Goal: Information Seeking & Learning: Learn about a topic

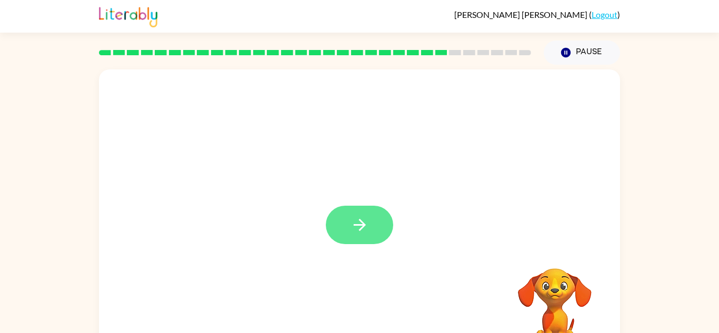
click at [370, 217] on button "button" at bounding box center [359, 225] width 67 height 38
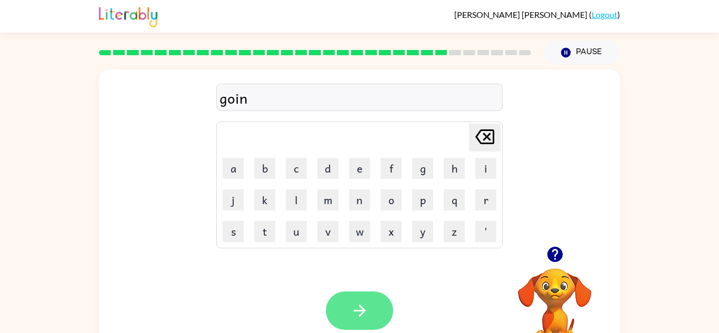
click at [388, 304] on button "button" at bounding box center [359, 311] width 67 height 38
click at [389, 307] on button "button" at bounding box center [359, 311] width 67 height 38
click at [371, 308] on button "button" at bounding box center [359, 311] width 67 height 38
click at [368, 307] on icon "button" at bounding box center [360, 311] width 18 height 18
click at [366, 304] on icon "button" at bounding box center [360, 311] width 18 height 18
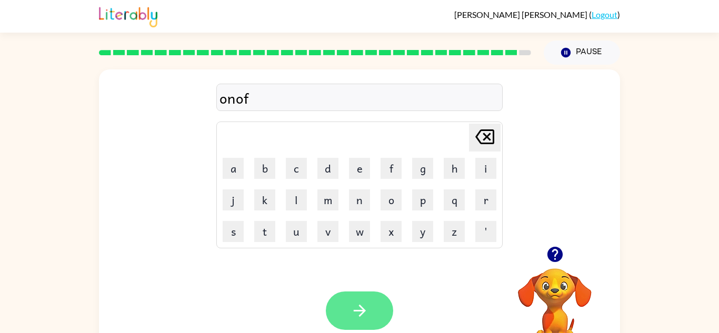
click at [358, 307] on icon "button" at bounding box center [360, 311] width 18 height 18
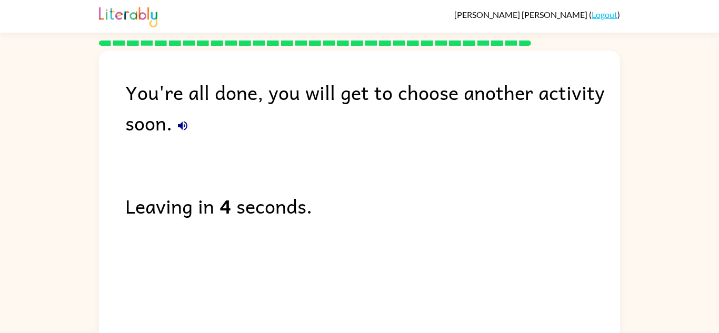
click at [182, 123] on icon "button" at bounding box center [182, 125] width 9 height 9
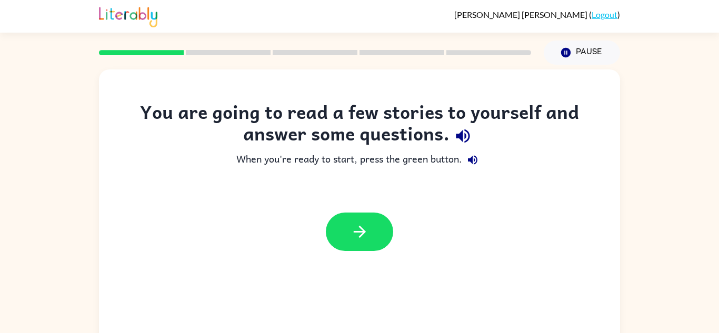
click at [466, 137] on icon "button" at bounding box center [463, 136] width 18 height 18
click at [477, 165] on icon "button" at bounding box center [472, 160] width 13 height 13
click at [351, 228] on icon "button" at bounding box center [360, 232] width 18 height 18
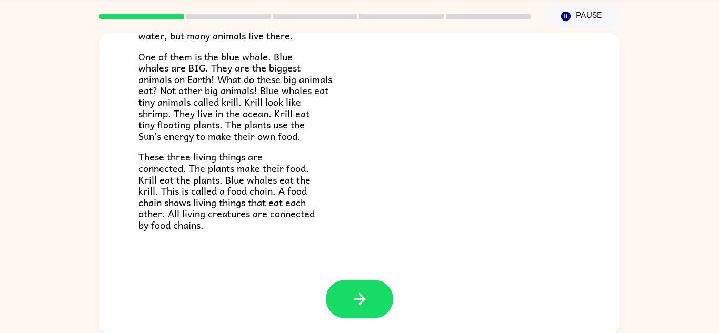
scroll to position [37, 0]
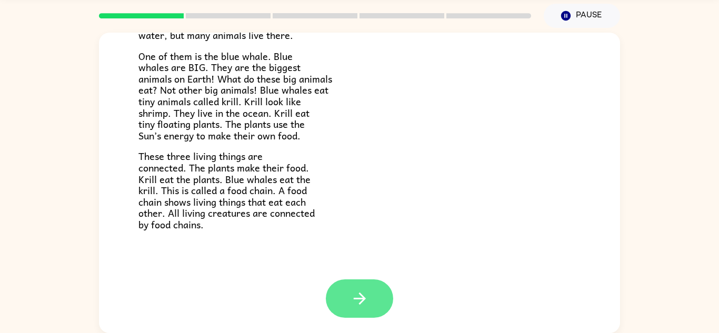
click at [365, 284] on button "button" at bounding box center [359, 299] width 67 height 38
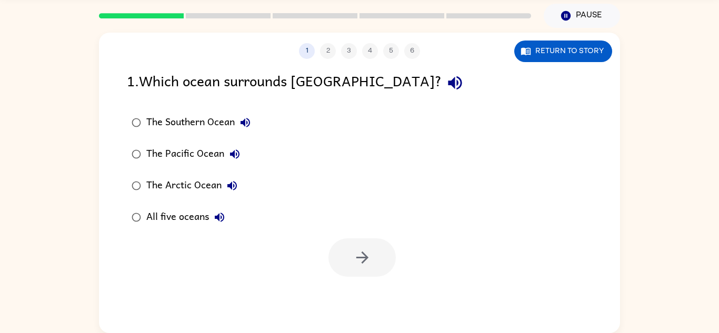
click at [442, 92] on button "button" at bounding box center [455, 82] width 27 height 27
click at [239, 125] on icon "button" at bounding box center [245, 122] width 13 height 13
click at [233, 156] on icon "button" at bounding box center [234, 153] width 9 height 9
click at [229, 187] on icon "button" at bounding box center [231, 185] width 9 height 9
click at [222, 217] on icon "button" at bounding box center [219, 217] width 13 height 13
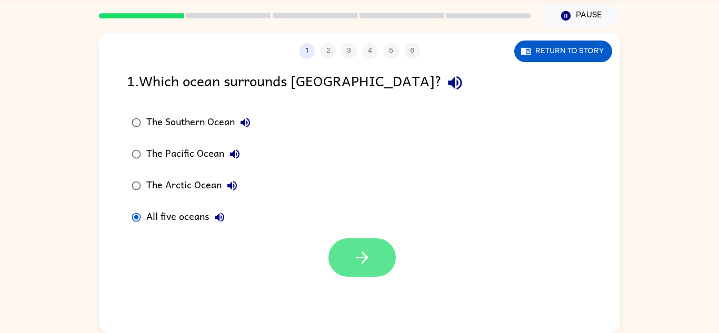
click at [344, 256] on button "button" at bounding box center [361, 257] width 67 height 38
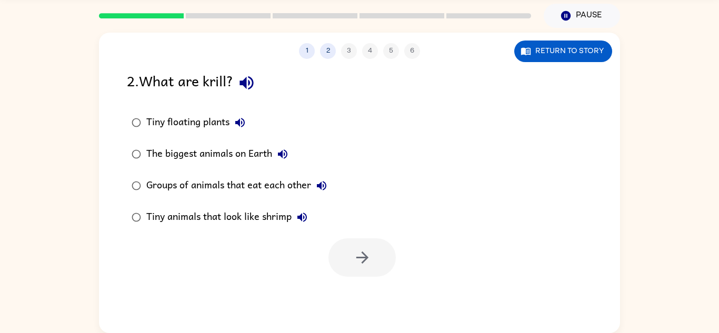
click at [247, 92] on icon "button" at bounding box center [246, 83] width 18 height 18
click at [245, 119] on icon "button" at bounding box center [240, 122] width 13 height 13
click at [290, 154] on button "The biggest animals on Earth" at bounding box center [282, 154] width 21 height 21
click at [321, 182] on icon "button" at bounding box center [321, 186] width 13 height 13
click at [304, 220] on icon "button" at bounding box center [302, 217] width 13 height 13
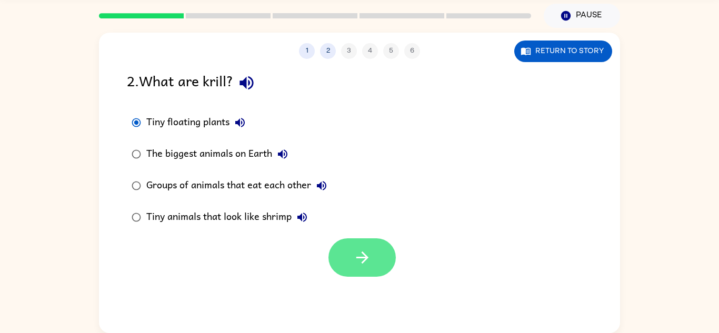
click at [372, 241] on button "button" at bounding box center [361, 257] width 67 height 38
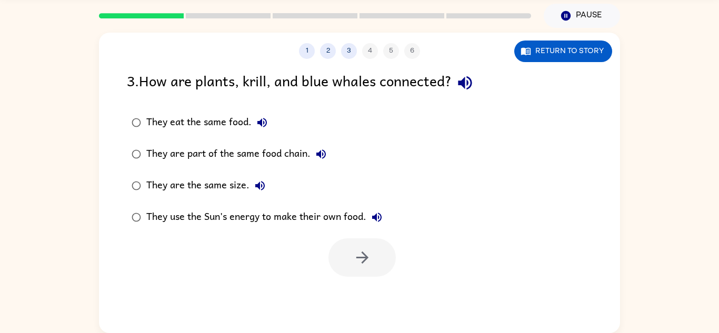
click at [460, 88] on icon "button" at bounding box center [465, 83] width 18 height 18
click at [256, 120] on icon "button" at bounding box center [262, 122] width 13 height 13
click at [386, 272] on button "button" at bounding box center [361, 257] width 67 height 38
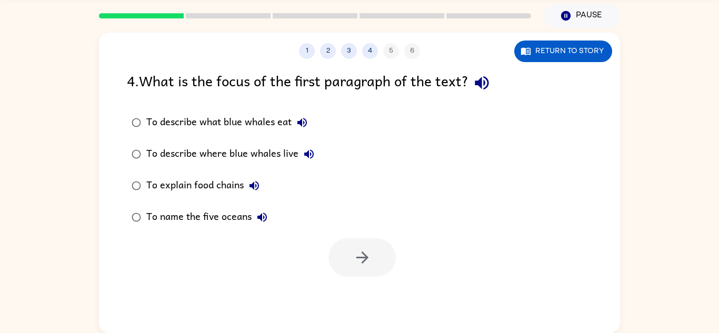
click at [480, 83] on icon "button" at bounding box center [482, 83] width 14 height 14
click at [301, 132] on button "To describe what blue whales eat" at bounding box center [302, 122] width 21 height 21
click at [311, 148] on icon "button" at bounding box center [309, 154] width 13 height 13
click at [262, 182] on button "To explain food chains" at bounding box center [254, 185] width 21 height 21
click at [265, 214] on icon "button" at bounding box center [261, 217] width 9 height 9
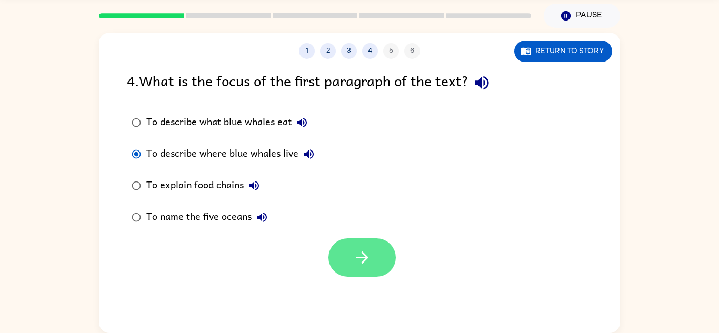
click at [357, 260] on icon "button" at bounding box center [362, 257] width 18 height 18
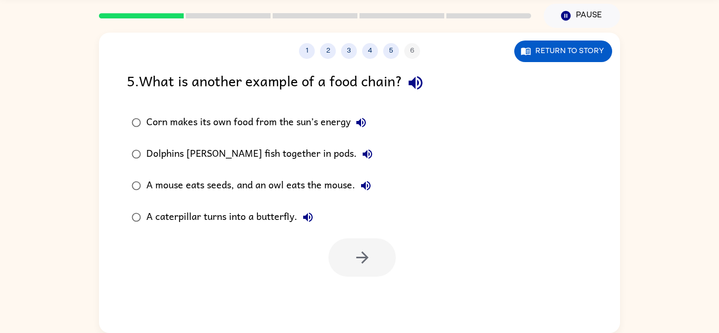
click at [416, 85] on icon "button" at bounding box center [415, 83] width 14 height 14
click at [360, 129] on button "Corn makes its own food from the sun’s energy" at bounding box center [361, 122] width 21 height 21
click at [363, 155] on icon "button" at bounding box center [367, 153] width 9 height 9
click at [242, 157] on div "Dolphins hunt fish together in pods." at bounding box center [262, 154] width 232 height 21
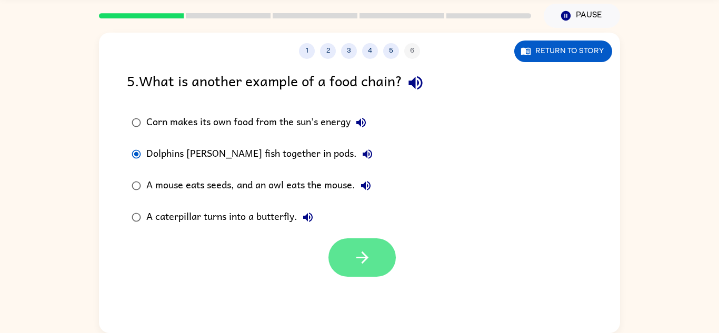
click at [358, 275] on button "button" at bounding box center [361, 257] width 67 height 38
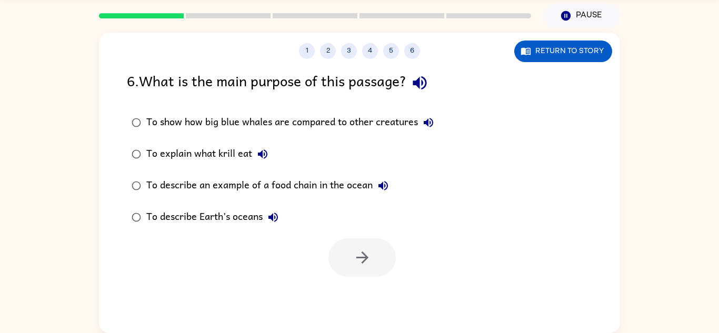
click at [424, 85] on icon "button" at bounding box center [420, 83] width 18 height 18
click at [434, 128] on icon "button" at bounding box center [428, 122] width 13 height 13
click at [266, 149] on icon "button" at bounding box center [262, 154] width 13 height 13
click at [383, 185] on icon "button" at bounding box center [383, 186] width 13 height 13
click at [270, 222] on icon "button" at bounding box center [273, 217] width 13 height 13
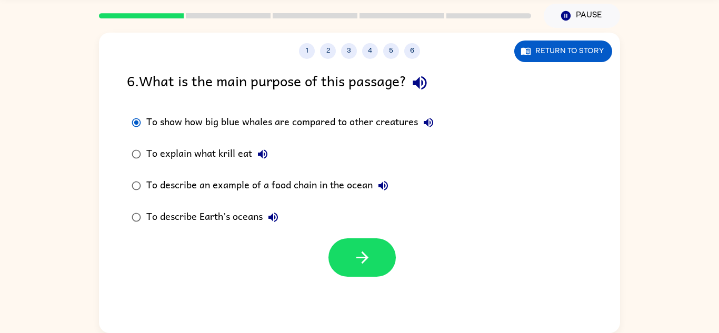
click at [437, 121] on button "To show how big blue whales are compared to other creatures" at bounding box center [428, 122] width 21 height 21
click at [354, 268] on button "button" at bounding box center [361, 257] width 67 height 38
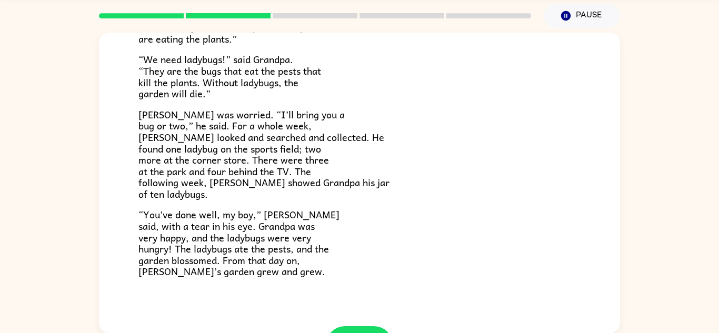
scroll to position [300, 0]
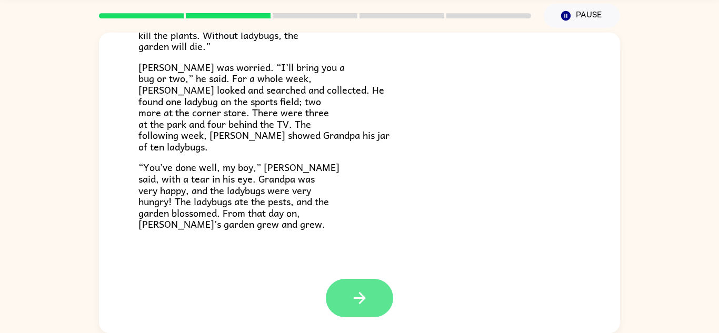
click at [352, 279] on button "button" at bounding box center [359, 298] width 67 height 38
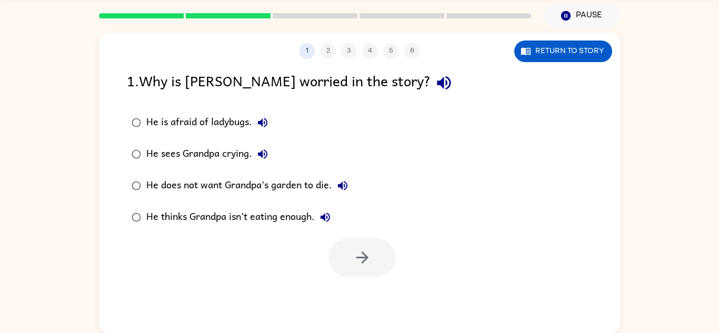
scroll to position [0, 0]
click at [437, 84] on icon "button" at bounding box center [444, 83] width 14 height 14
click at [259, 127] on icon "button" at bounding box center [262, 122] width 13 height 13
click at [265, 159] on icon "button" at bounding box center [262, 154] width 13 height 13
click at [340, 185] on icon "button" at bounding box center [342, 185] width 9 height 9
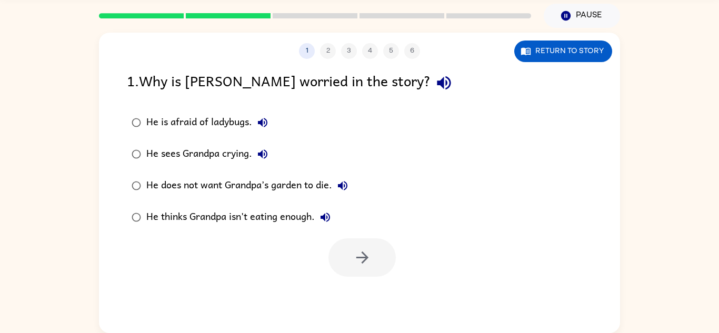
click at [324, 216] on icon "button" at bounding box center [325, 217] width 13 height 13
click at [148, 177] on div "He does not want Grandpa’s garden to die." at bounding box center [249, 185] width 207 height 21
click at [360, 273] on button "button" at bounding box center [361, 257] width 67 height 38
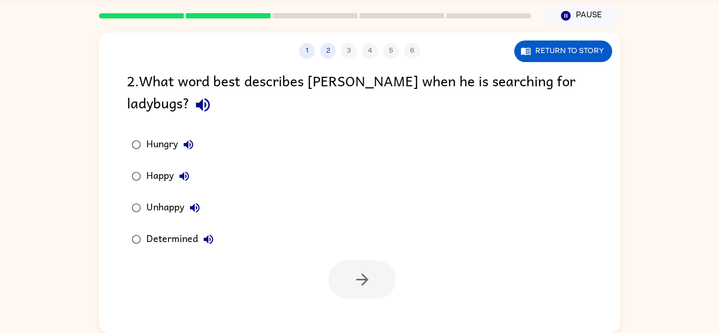
click at [161, 131] on label "Hungry" at bounding box center [172, 145] width 103 height 32
click at [194, 111] on icon "button" at bounding box center [203, 105] width 18 height 18
click at [342, 253] on div "Hungry Happy Unhappy Determined" at bounding box center [373, 192] width 493 height 126
click at [185, 145] on icon "button" at bounding box center [188, 144] width 9 height 9
click at [184, 178] on icon "button" at bounding box center [184, 176] width 9 height 9
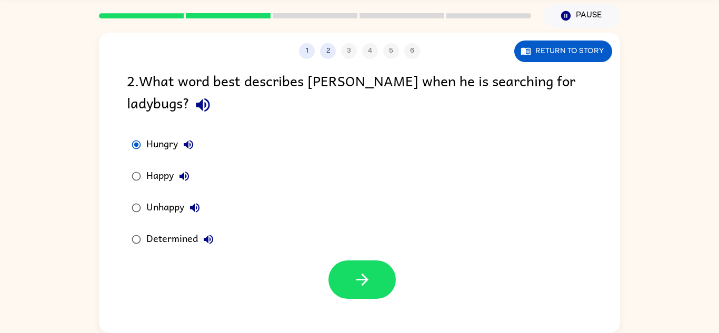
click at [201, 216] on button "Unhappy" at bounding box center [194, 207] width 21 height 21
click at [203, 246] on icon "button" at bounding box center [208, 239] width 13 height 13
click at [211, 236] on icon "button" at bounding box center [208, 239] width 9 height 9
click at [333, 276] on button "button" at bounding box center [361, 280] width 67 height 38
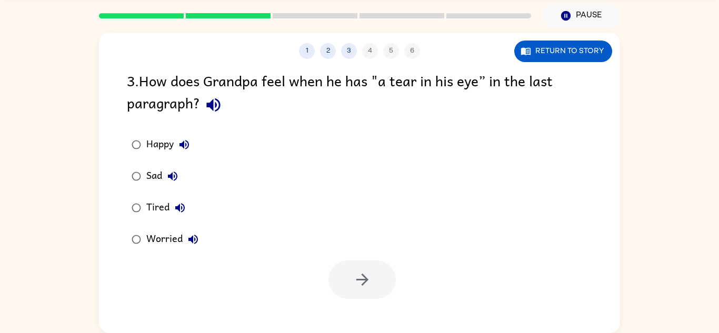
click at [208, 105] on icon "button" at bounding box center [213, 105] width 14 height 14
click at [341, 275] on button "button" at bounding box center [361, 280] width 67 height 38
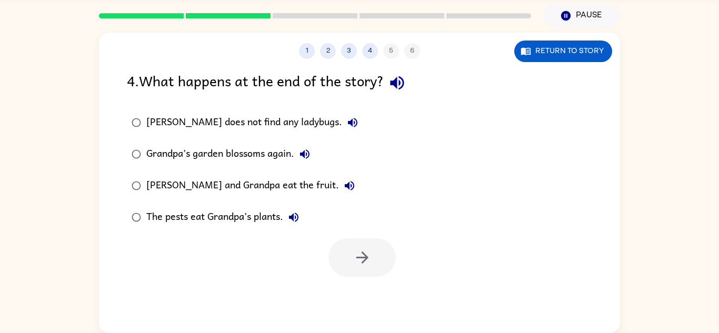
click at [393, 79] on icon "button" at bounding box center [397, 83] width 18 height 18
click at [342, 122] on button "Amir does not find any ladybugs." at bounding box center [352, 122] width 21 height 21
click at [308, 150] on icon "button" at bounding box center [304, 154] width 13 height 13
click at [339, 182] on button "Amir and Grandpa eat the fruit." at bounding box center [349, 185] width 21 height 21
click at [296, 216] on icon "button" at bounding box center [293, 217] width 13 height 13
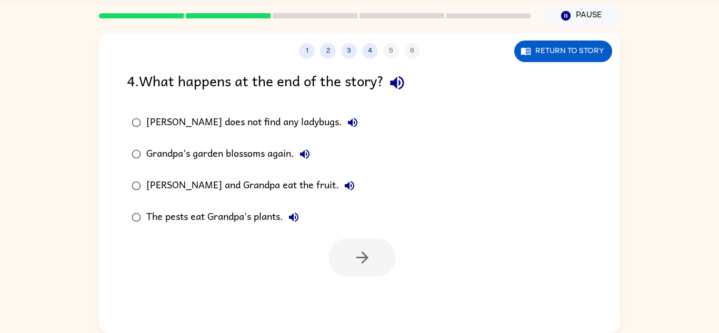
click at [146, 158] on div "Grandpa’s garden blossoms again." at bounding box center [230, 154] width 169 height 21
click at [353, 237] on div at bounding box center [359, 255] width 521 height 44
click at [358, 247] on button "button" at bounding box center [361, 257] width 67 height 38
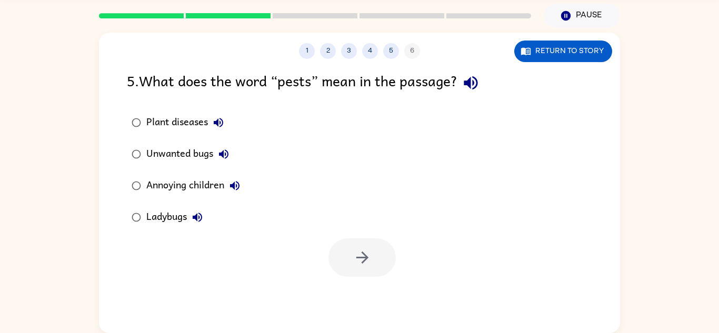
click at [477, 83] on icon "button" at bounding box center [471, 83] width 14 height 14
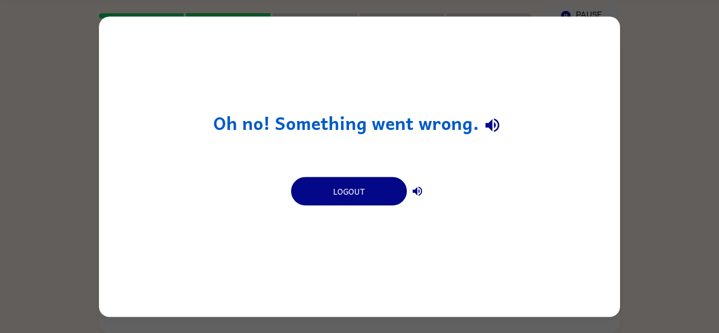
click at [515, 129] on div "Oh no! Something went wrong. Logout" at bounding box center [359, 166] width 521 height 301
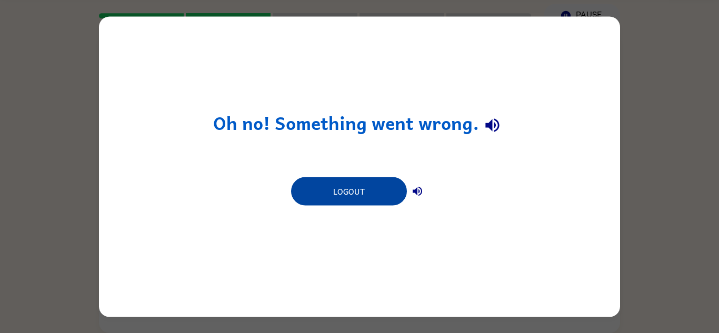
click at [336, 197] on button "Logout" at bounding box center [349, 191] width 116 height 28
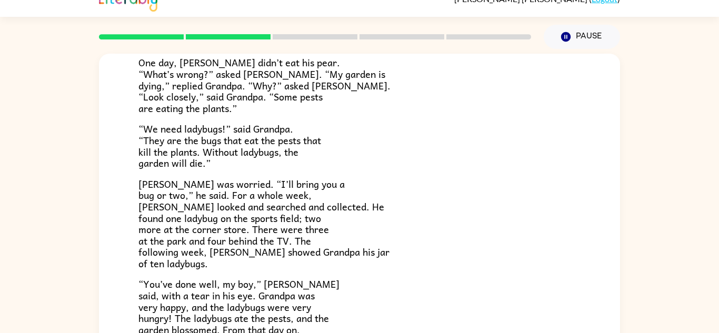
scroll to position [300, 0]
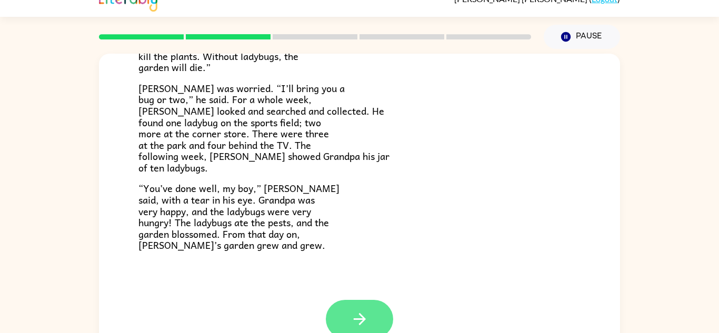
click at [384, 308] on button "button" at bounding box center [359, 319] width 67 height 38
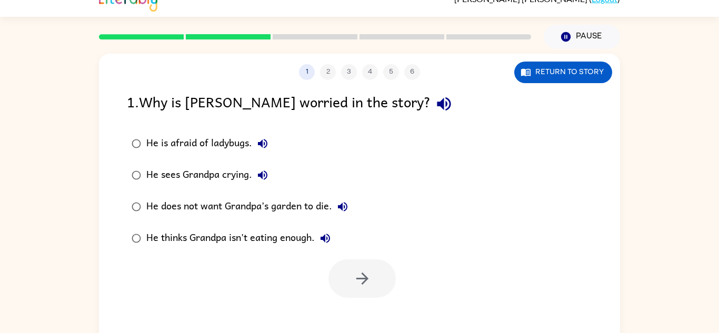
scroll to position [0, 0]
click at [437, 106] on icon "button" at bounding box center [444, 104] width 14 height 14
click at [152, 210] on div "He does not want Grandpa’s garden to die." at bounding box center [249, 206] width 207 height 21
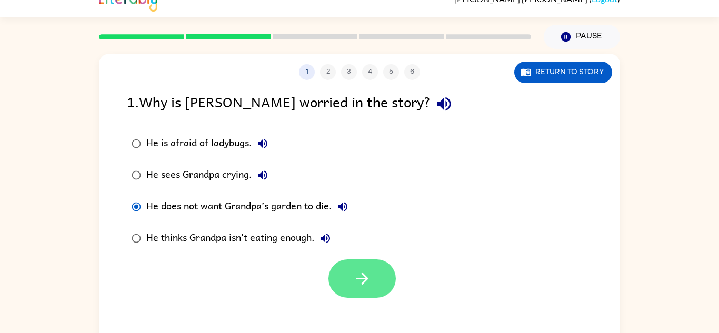
click at [341, 270] on button "button" at bounding box center [361, 279] width 67 height 38
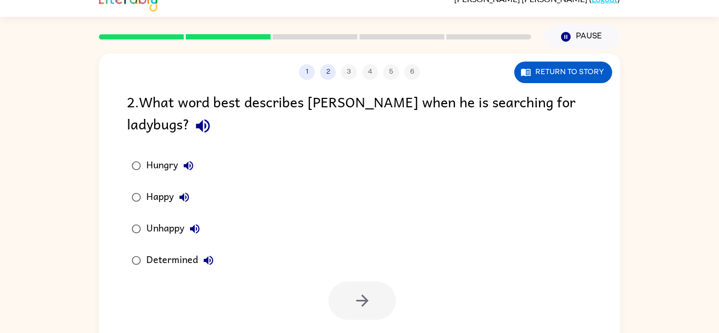
click at [194, 133] on icon "button" at bounding box center [203, 126] width 18 height 18
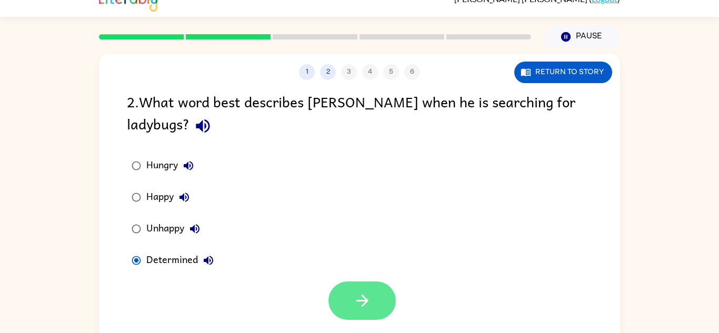
click at [358, 284] on button "button" at bounding box center [361, 301] width 67 height 38
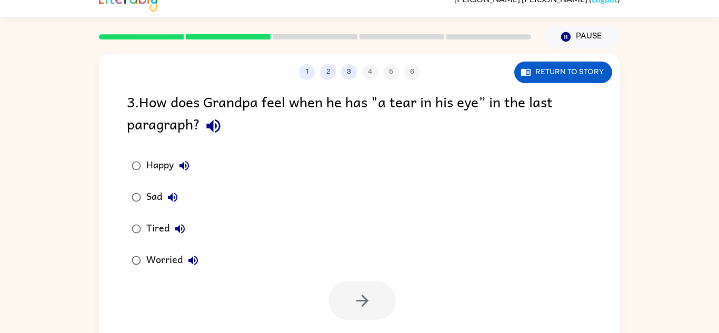
click at [209, 126] on icon "button" at bounding box center [213, 126] width 14 height 14
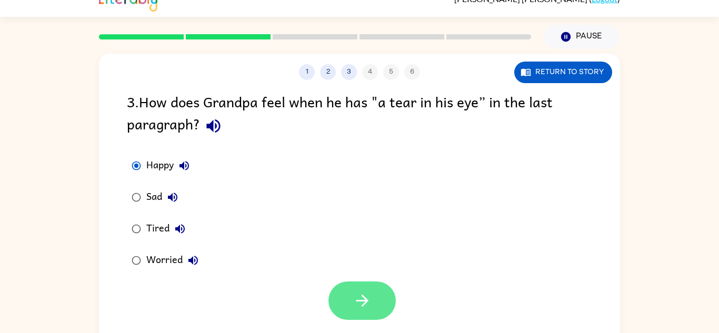
click at [344, 314] on button "button" at bounding box center [361, 301] width 67 height 38
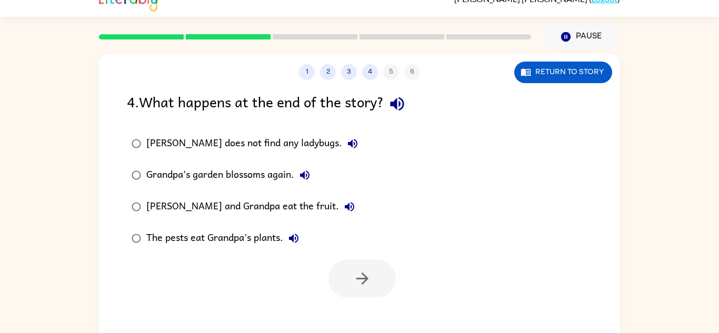
click at [406, 92] on button "button" at bounding box center [397, 104] width 27 height 27
click at [249, 176] on div "Grandpa’s garden blossoms again." at bounding box center [230, 175] width 169 height 21
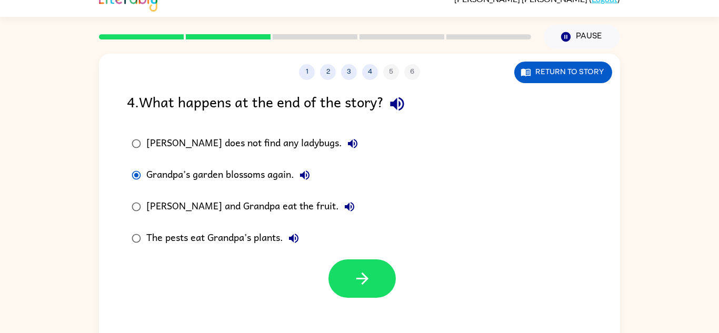
click at [368, 301] on div "1 2 3 4 5 6 Return to story 4 . What happens at the end of the story? Amir does…" at bounding box center [359, 204] width 521 height 301
click at [368, 289] on button "button" at bounding box center [361, 279] width 67 height 38
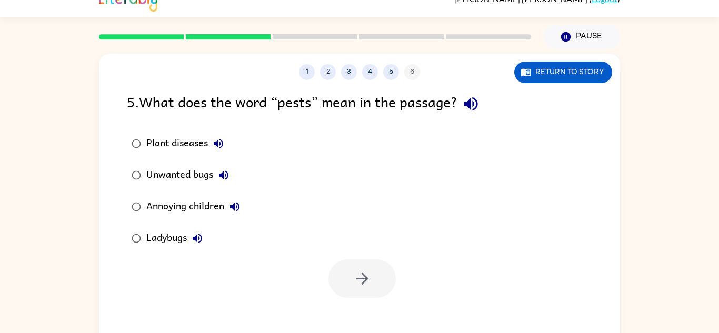
click at [480, 102] on icon "button" at bounding box center [471, 104] width 18 height 18
click at [217, 146] on icon "button" at bounding box center [218, 143] width 13 height 13
click at [226, 175] on icon "button" at bounding box center [223, 175] width 9 height 9
click at [235, 205] on icon "button" at bounding box center [234, 206] width 9 height 9
click at [196, 236] on icon "button" at bounding box center [197, 238] width 9 height 9
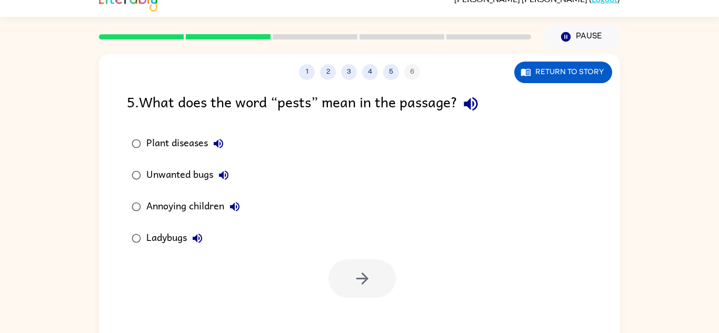
click at [150, 151] on div "Plant diseases" at bounding box center [187, 143] width 83 height 21
click at [369, 285] on icon "button" at bounding box center [362, 279] width 18 height 18
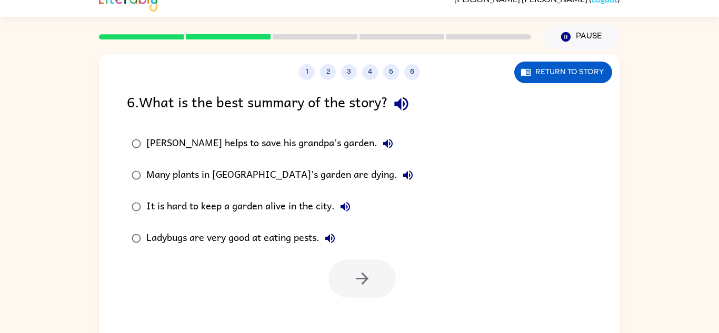
click at [408, 102] on icon "button" at bounding box center [401, 104] width 14 height 14
click at [382, 140] on icon "button" at bounding box center [388, 143] width 13 height 13
click at [402, 171] on icon "button" at bounding box center [408, 175] width 13 height 13
click at [343, 206] on icon "button" at bounding box center [345, 206] width 9 height 9
click at [334, 236] on icon "button" at bounding box center [329, 238] width 9 height 9
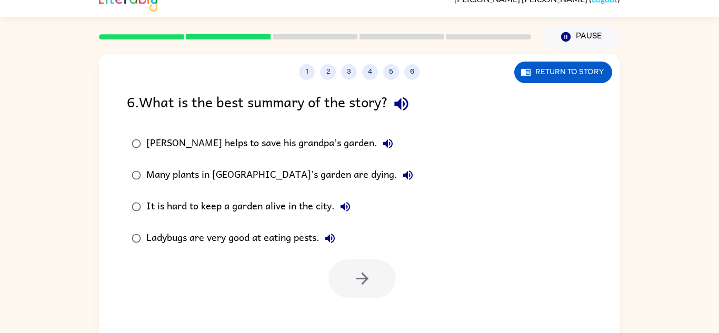
click at [251, 142] on div "Amir helps to save his grandpa’s garden." at bounding box center [272, 143] width 252 height 21
click at [375, 286] on button "button" at bounding box center [361, 279] width 67 height 38
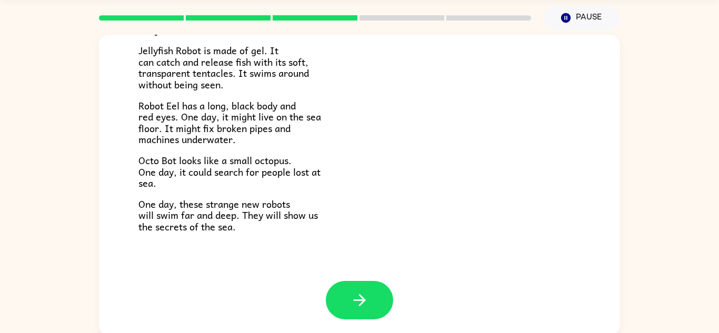
scroll to position [37, 0]
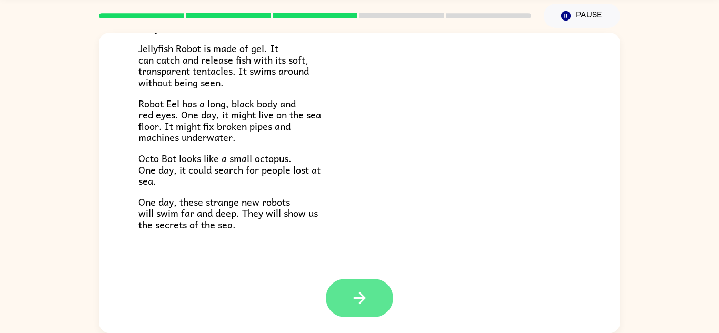
click at [358, 285] on button "button" at bounding box center [359, 298] width 67 height 38
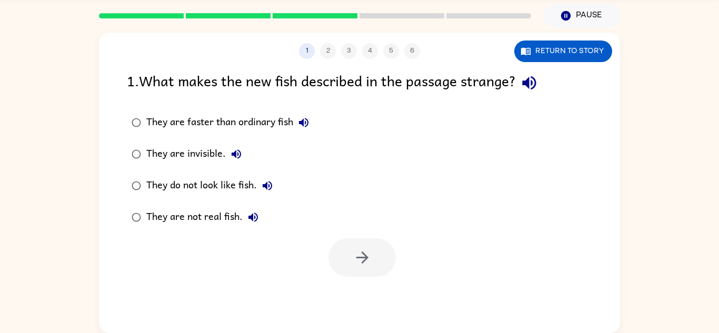
click at [536, 84] on icon "button" at bounding box center [529, 83] width 18 height 18
click at [305, 119] on icon "button" at bounding box center [303, 122] width 13 height 13
click at [232, 153] on icon "button" at bounding box center [236, 153] width 9 height 9
click at [262, 183] on icon "button" at bounding box center [267, 186] width 13 height 13
click at [250, 213] on icon "button" at bounding box center [253, 217] width 13 height 13
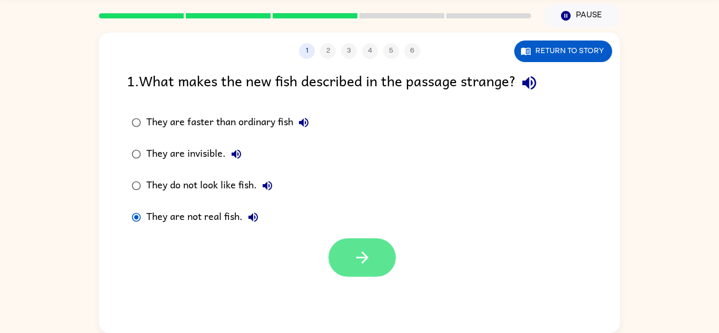
click at [346, 254] on button "button" at bounding box center [361, 257] width 67 height 38
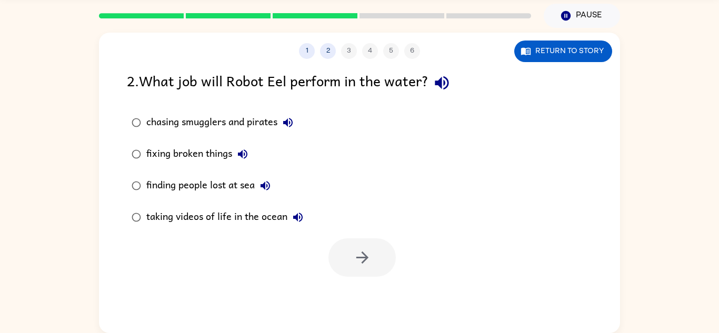
click at [435, 88] on icon "button" at bounding box center [442, 83] width 18 height 18
click at [291, 120] on icon "button" at bounding box center [288, 122] width 13 height 13
click at [242, 155] on icon "button" at bounding box center [242, 153] width 9 height 9
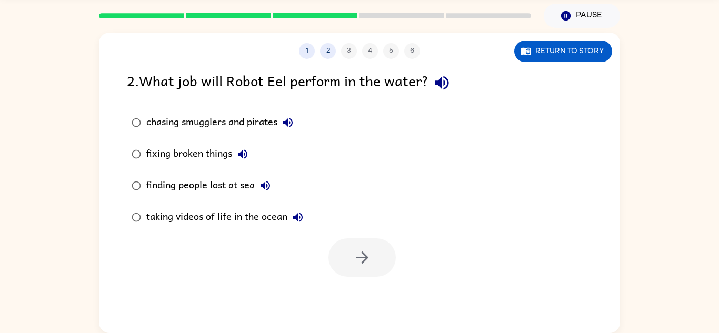
click at [264, 185] on icon "button" at bounding box center [265, 185] width 9 height 9
click at [294, 222] on icon "button" at bounding box center [298, 217] width 13 height 13
click at [204, 148] on div "fixing broken things" at bounding box center [199, 154] width 107 height 21
click at [363, 257] on icon "button" at bounding box center [362, 257] width 18 height 18
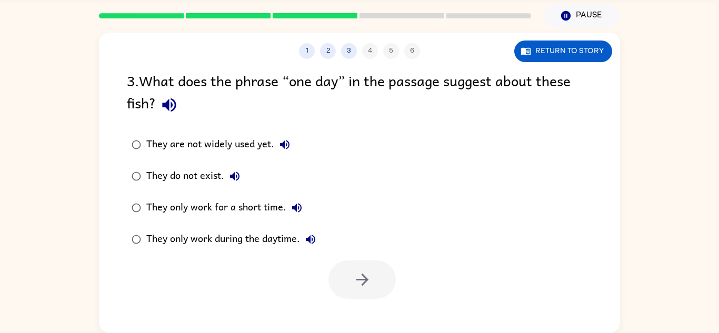
click at [167, 112] on icon "button" at bounding box center [169, 105] width 18 height 18
click at [291, 142] on icon "button" at bounding box center [284, 144] width 13 height 13
click at [234, 182] on icon "button" at bounding box center [234, 176] width 13 height 13
click at [297, 204] on icon "button" at bounding box center [297, 208] width 13 height 13
click at [314, 236] on icon "button" at bounding box center [310, 239] width 9 height 9
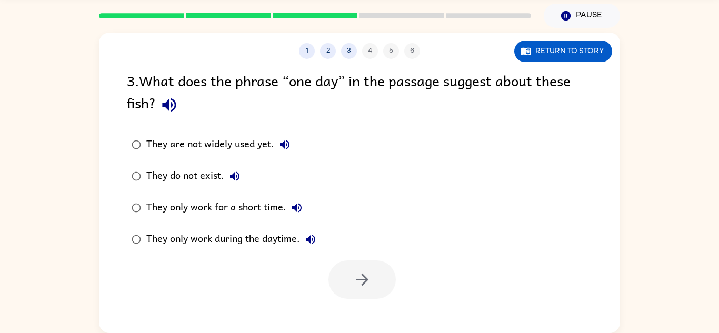
click at [185, 242] on div "They only work during the daytime." at bounding box center [233, 239] width 175 height 21
click at [286, 143] on icon "button" at bounding box center [284, 144] width 13 height 13
click at [232, 146] on div "They are not widely used yet." at bounding box center [220, 144] width 149 height 21
click at [355, 277] on icon "button" at bounding box center [362, 280] width 18 height 18
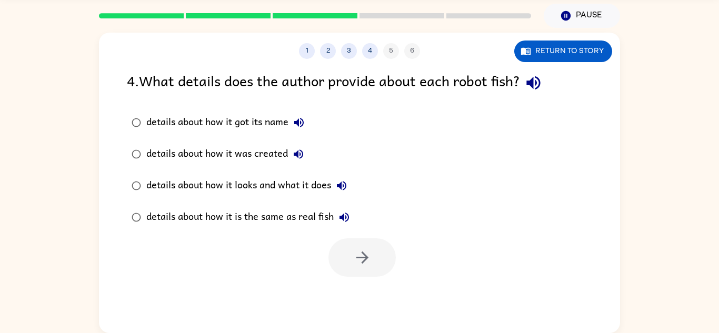
click at [537, 76] on icon "button" at bounding box center [533, 83] width 18 height 18
click at [301, 123] on icon "button" at bounding box center [299, 122] width 13 height 13
click at [303, 149] on icon "button" at bounding box center [298, 154] width 13 height 13
click at [344, 214] on icon "button" at bounding box center [344, 217] width 13 height 13
click at [281, 185] on div "details about how it looks and what it does" at bounding box center [249, 185] width 206 height 21
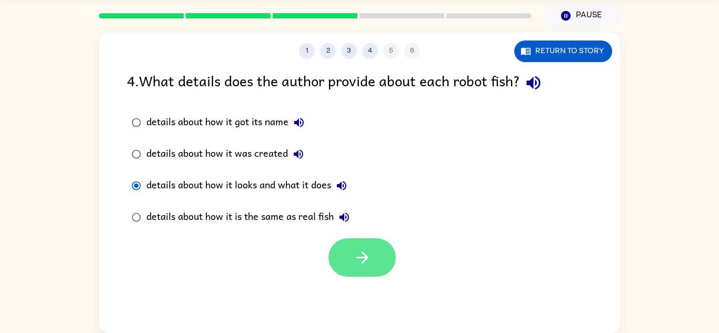
click at [332, 263] on button "button" at bounding box center [361, 257] width 67 height 38
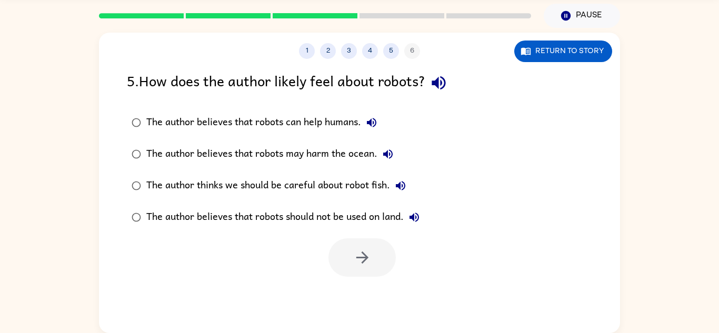
click at [432, 89] on button "button" at bounding box center [438, 82] width 27 height 27
click at [363, 122] on button "The author believes that robots can help humans." at bounding box center [371, 122] width 21 height 21
click at [394, 162] on button "The author believes that robots may harm the ocean." at bounding box center [387, 154] width 21 height 21
click at [403, 184] on icon "button" at bounding box center [400, 185] width 9 height 9
click at [417, 220] on icon "button" at bounding box center [414, 217] width 13 height 13
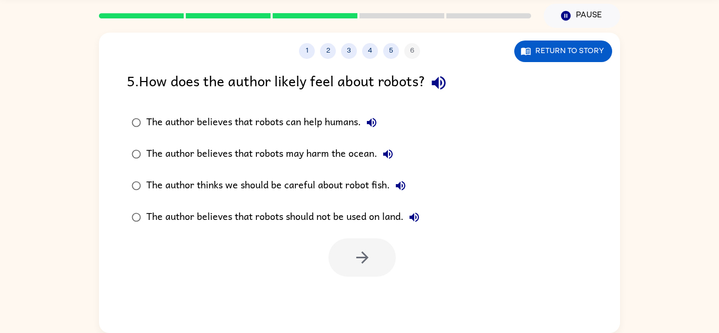
click at [417, 220] on icon "button" at bounding box center [414, 217] width 13 height 13
click at [312, 121] on div "The author believes that robots can help humans." at bounding box center [264, 122] width 236 height 21
click at [356, 256] on icon "button" at bounding box center [362, 257] width 18 height 18
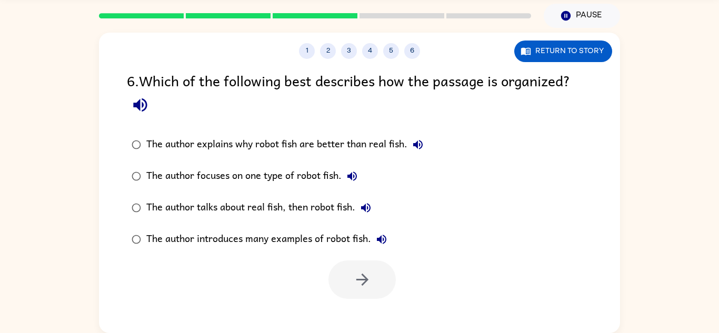
click at [141, 113] on icon "button" at bounding box center [140, 105] width 18 height 18
click at [422, 139] on icon "button" at bounding box center [418, 144] width 13 height 13
click at [355, 168] on button "The author focuses on one type of robot fish." at bounding box center [352, 176] width 21 height 21
click at [362, 208] on icon "button" at bounding box center [365, 207] width 9 height 9
click at [381, 236] on icon "button" at bounding box center [381, 239] width 13 height 13
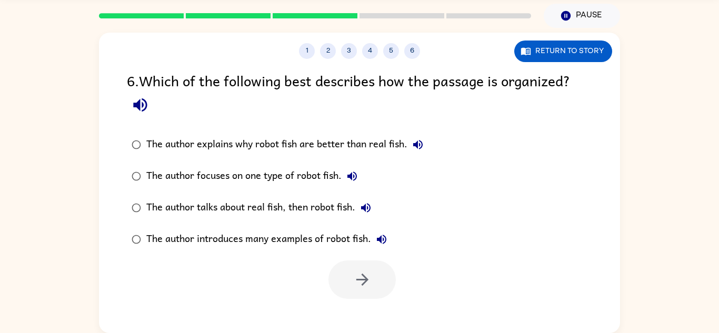
click at [284, 234] on div "The author introduces many examples of robot fish." at bounding box center [269, 239] width 246 height 21
click at [351, 274] on button "button" at bounding box center [361, 280] width 67 height 38
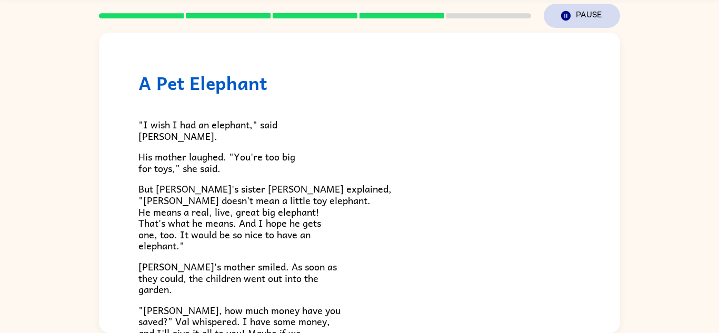
click at [579, 14] on button "Pause Pause" at bounding box center [582, 16] width 76 height 24
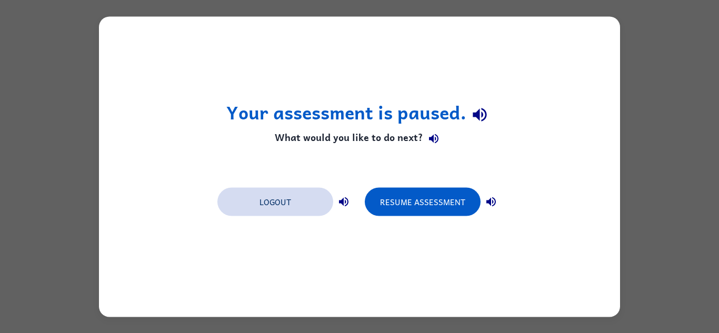
click at [270, 207] on button "Logout" at bounding box center [275, 201] width 116 height 28
